Goal: Task Accomplishment & Management: Manage account settings

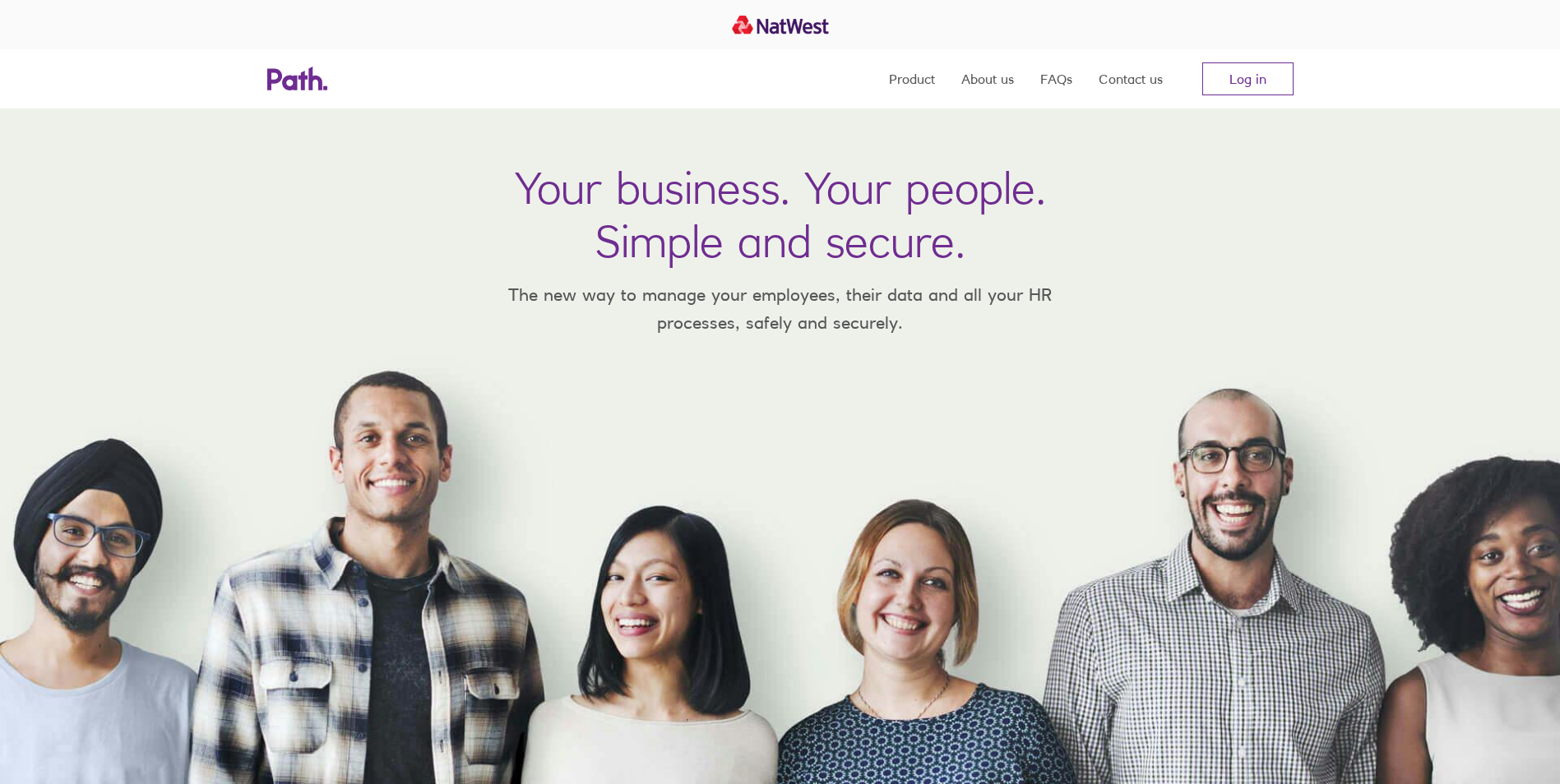
click at [1250, 99] on nav "Product About us FAQs Contact us Log in" at bounding box center [1091, 79] width 404 height 59
click at [1248, 86] on link "Log in" at bounding box center [1247, 79] width 91 height 33
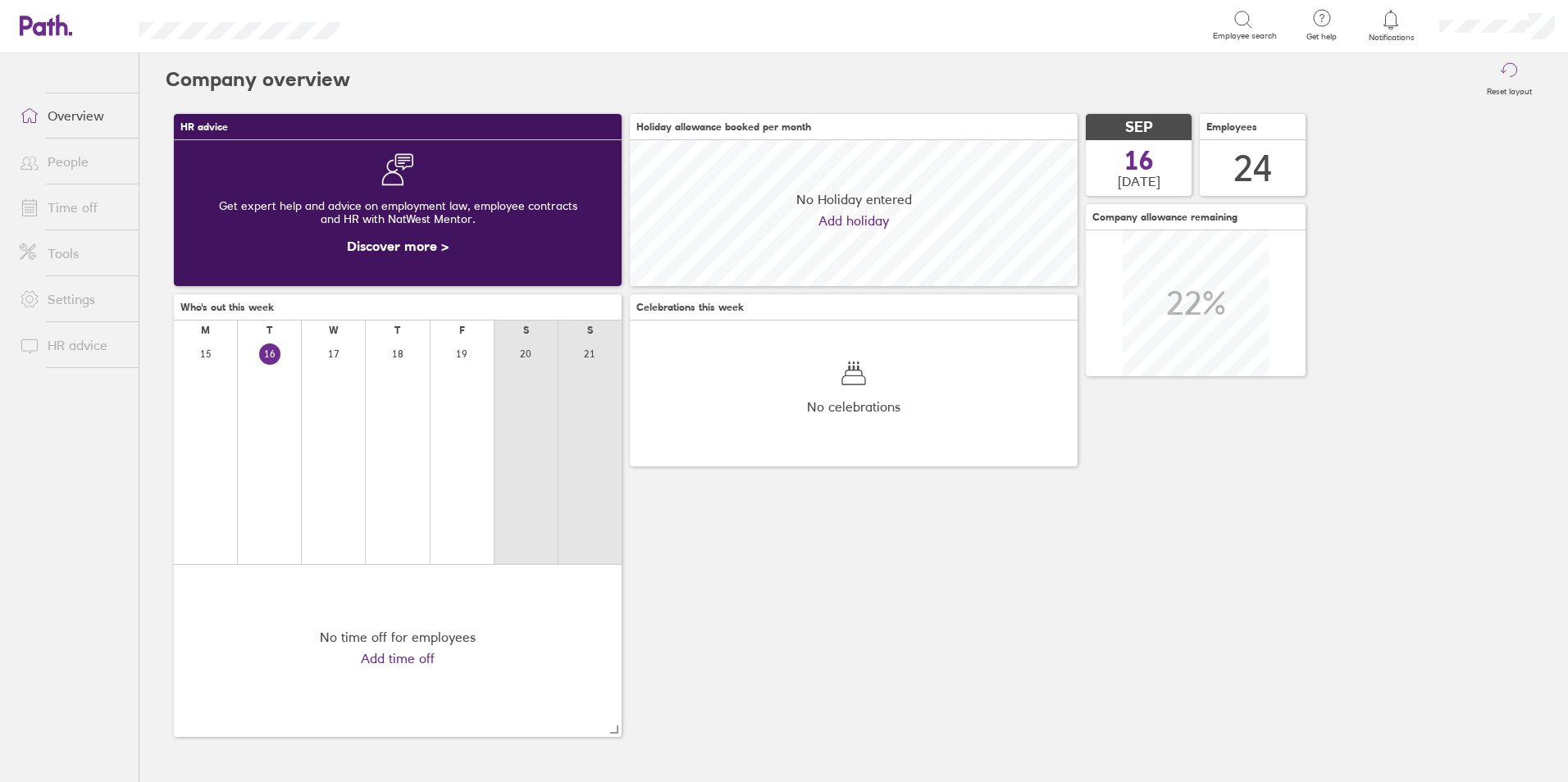
scroll to position [146, 447]
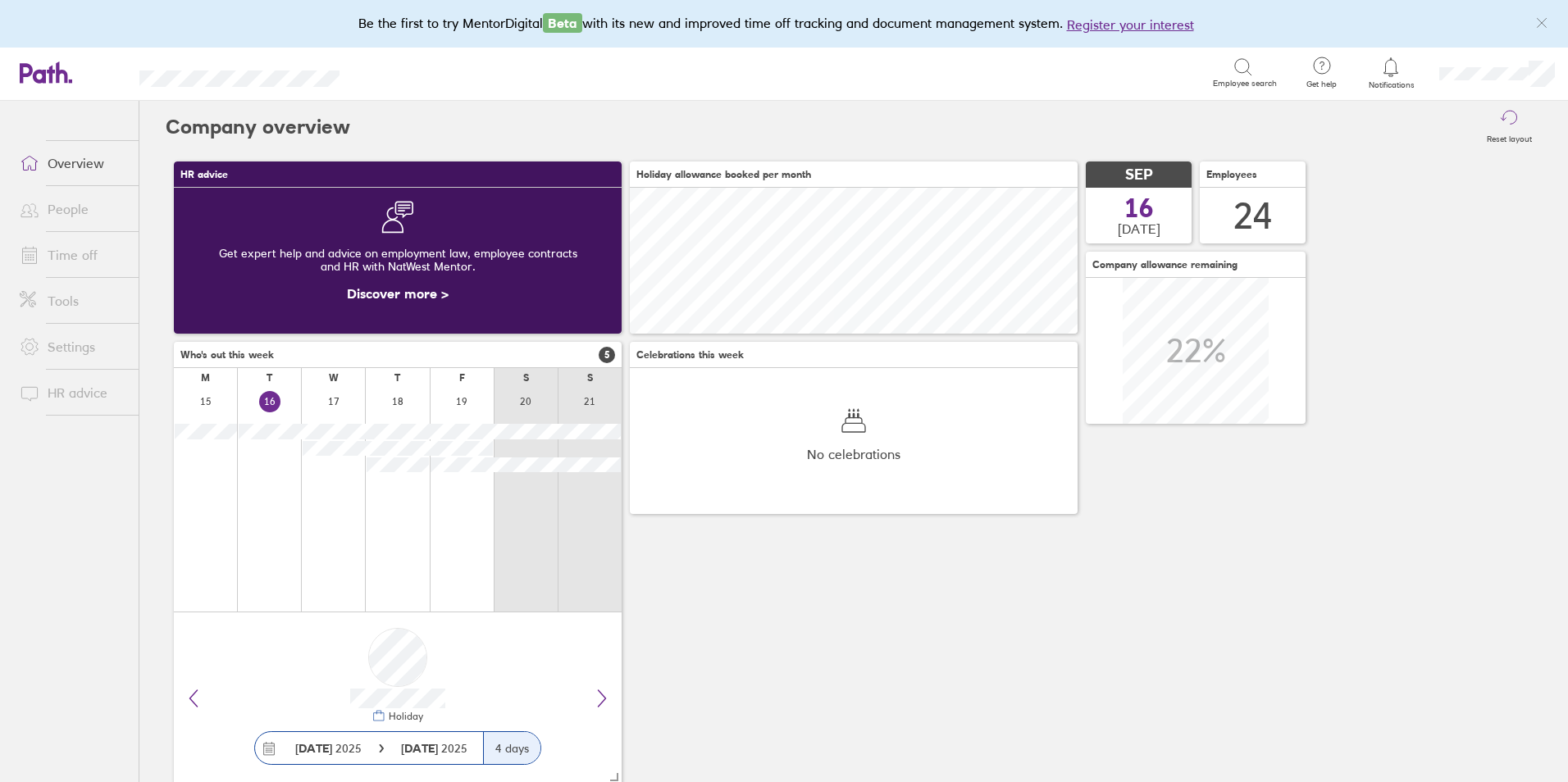
click at [113, 263] on link "Time off" at bounding box center [73, 255] width 132 height 33
